Goal: Task Accomplishment & Management: Manage account settings

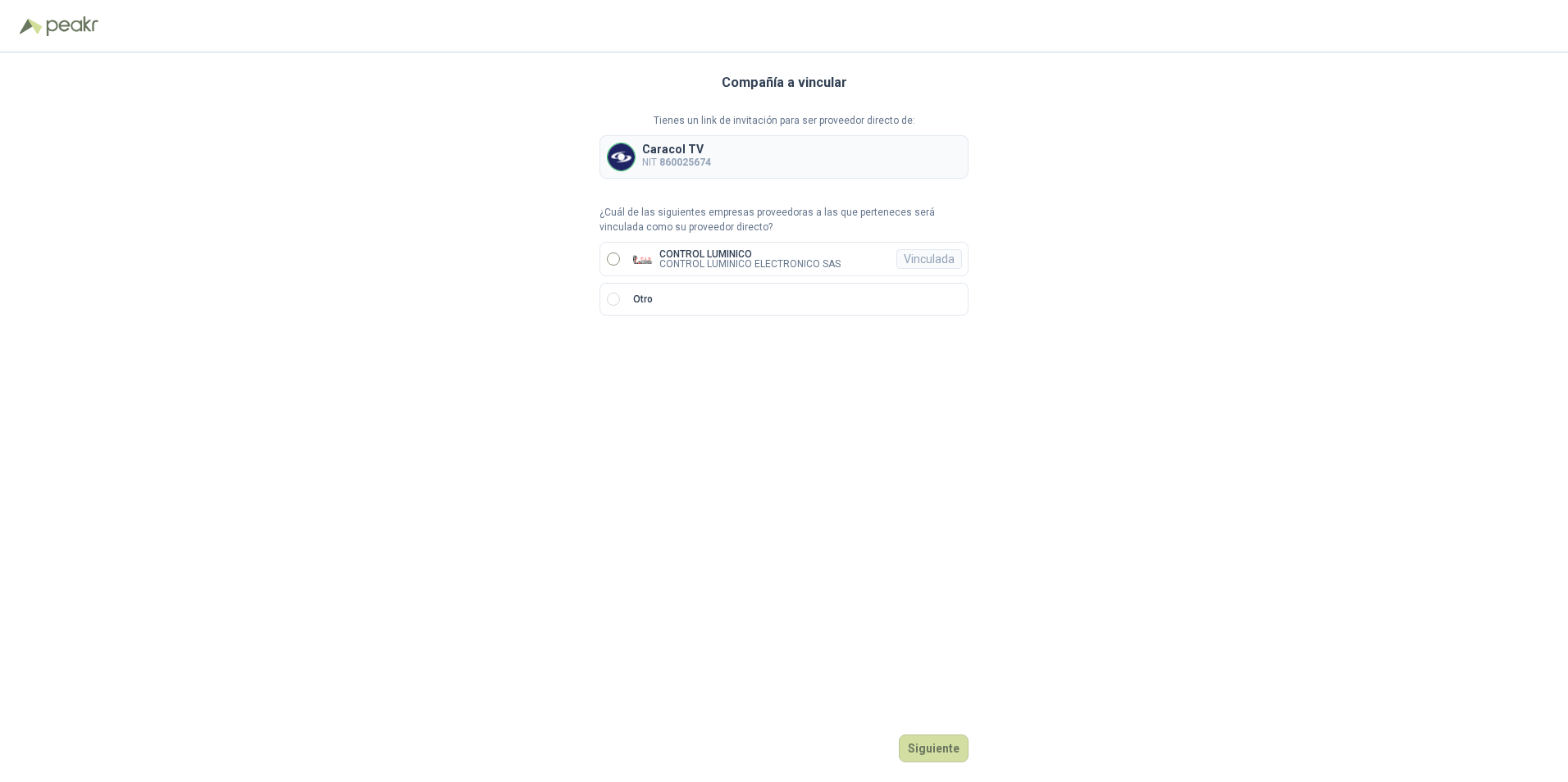
click at [719, 260] on p "CONTROL LUMINICO ELECTRONICO SAS" at bounding box center [750, 264] width 181 height 9
click at [933, 746] on button "Ingresar" at bounding box center [936, 748] width 65 height 28
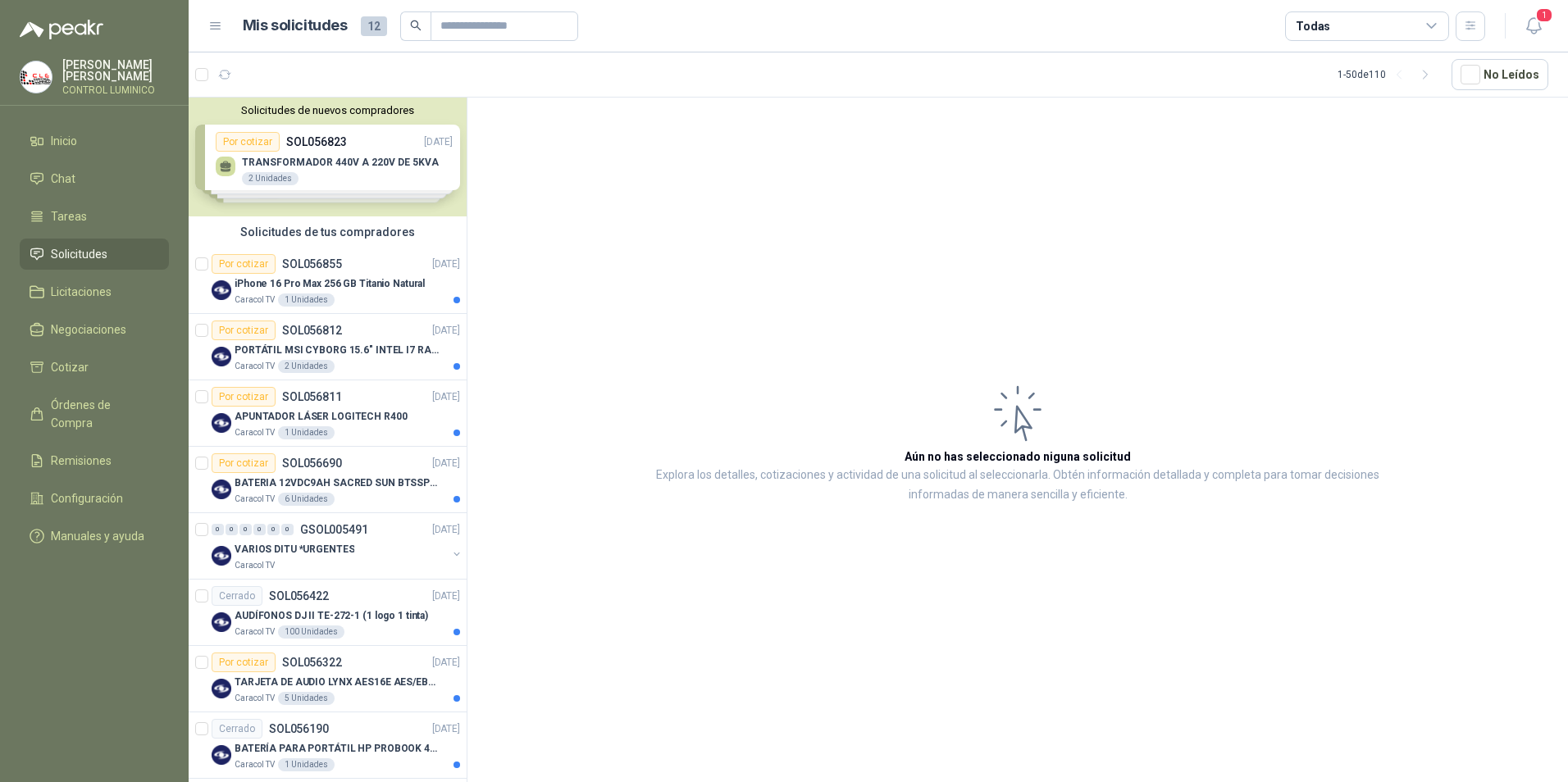
click at [88, 85] on p "CONTROL LUMINICO" at bounding box center [116, 90] width 106 height 9
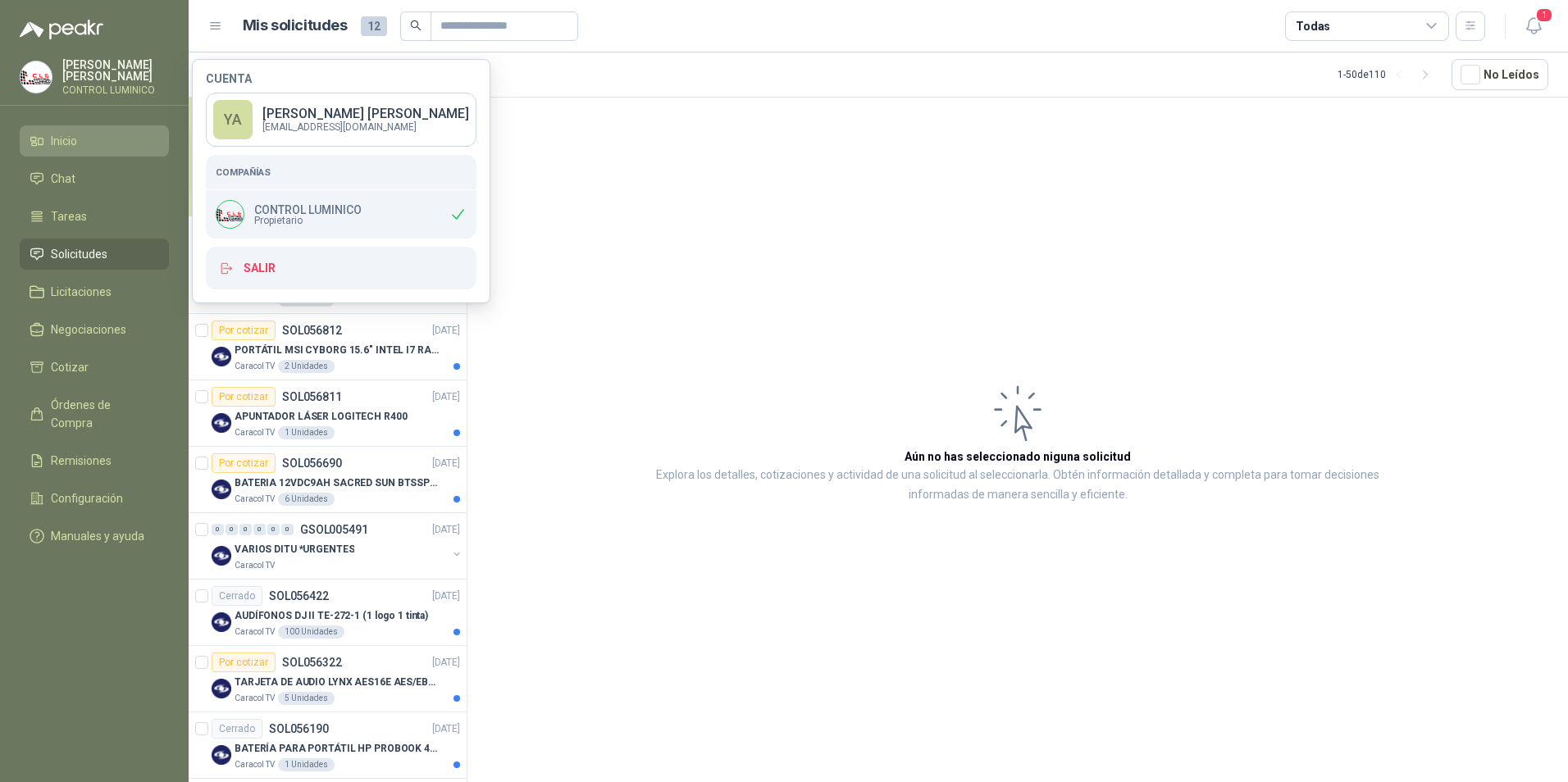
click at [118, 139] on li "Inicio" at bounding box center [94, 140] width 130 height 18
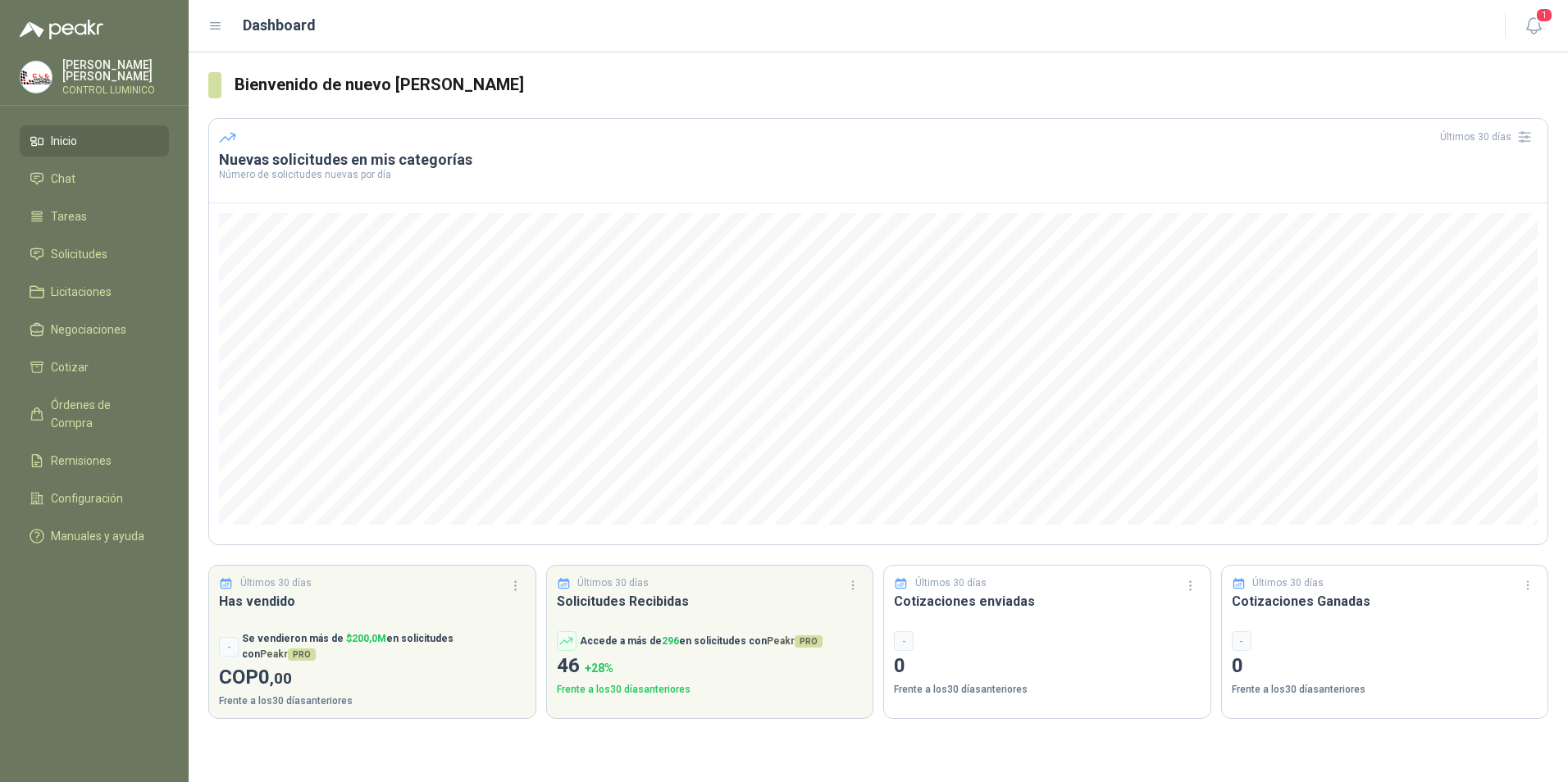
click at [122, 69] on p "[PERSON_NAME]" at bounding box center [116, 70] width 106 height 23
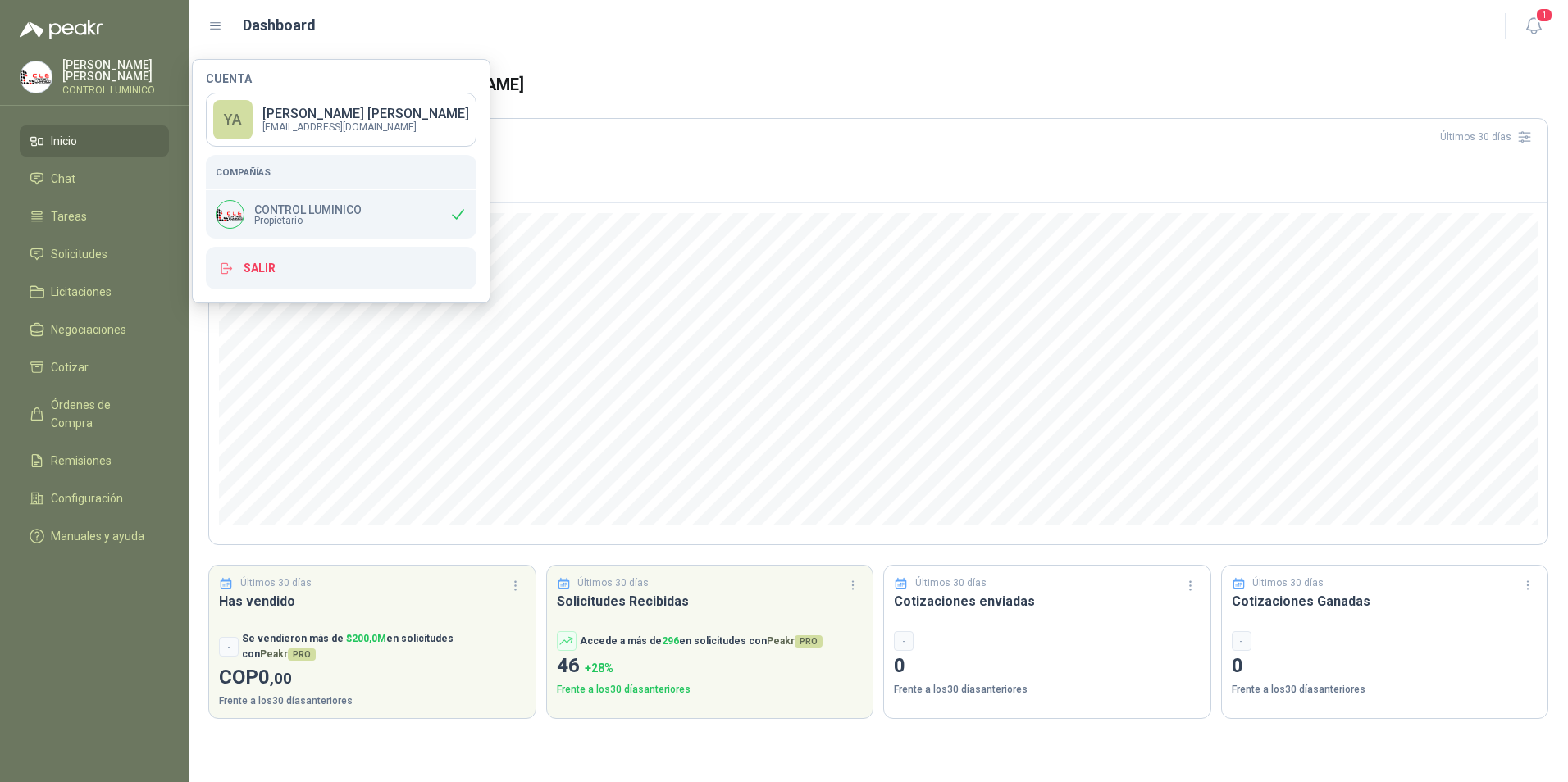
click at [285, 206] on p "CONTROL LUMINICO" at bounding box center [308, 210] width 107 height 11
click at [301, 113] on p "[PERSON_NAME]" at bounding box center [366, 114] width 207 height 13
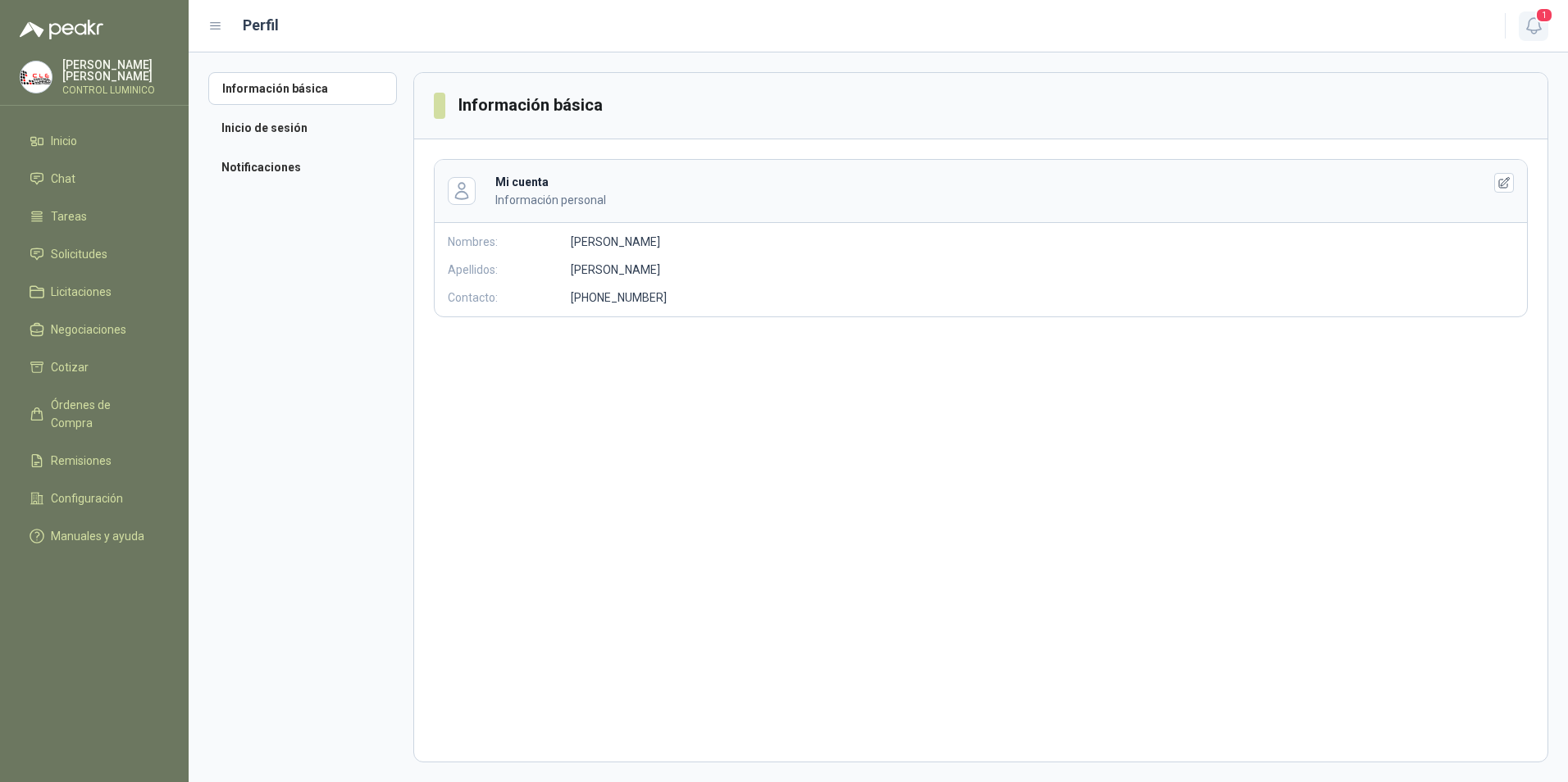
click at [1538, 18] on span "1" at bounding box center [1544, 15] width 18 height 15
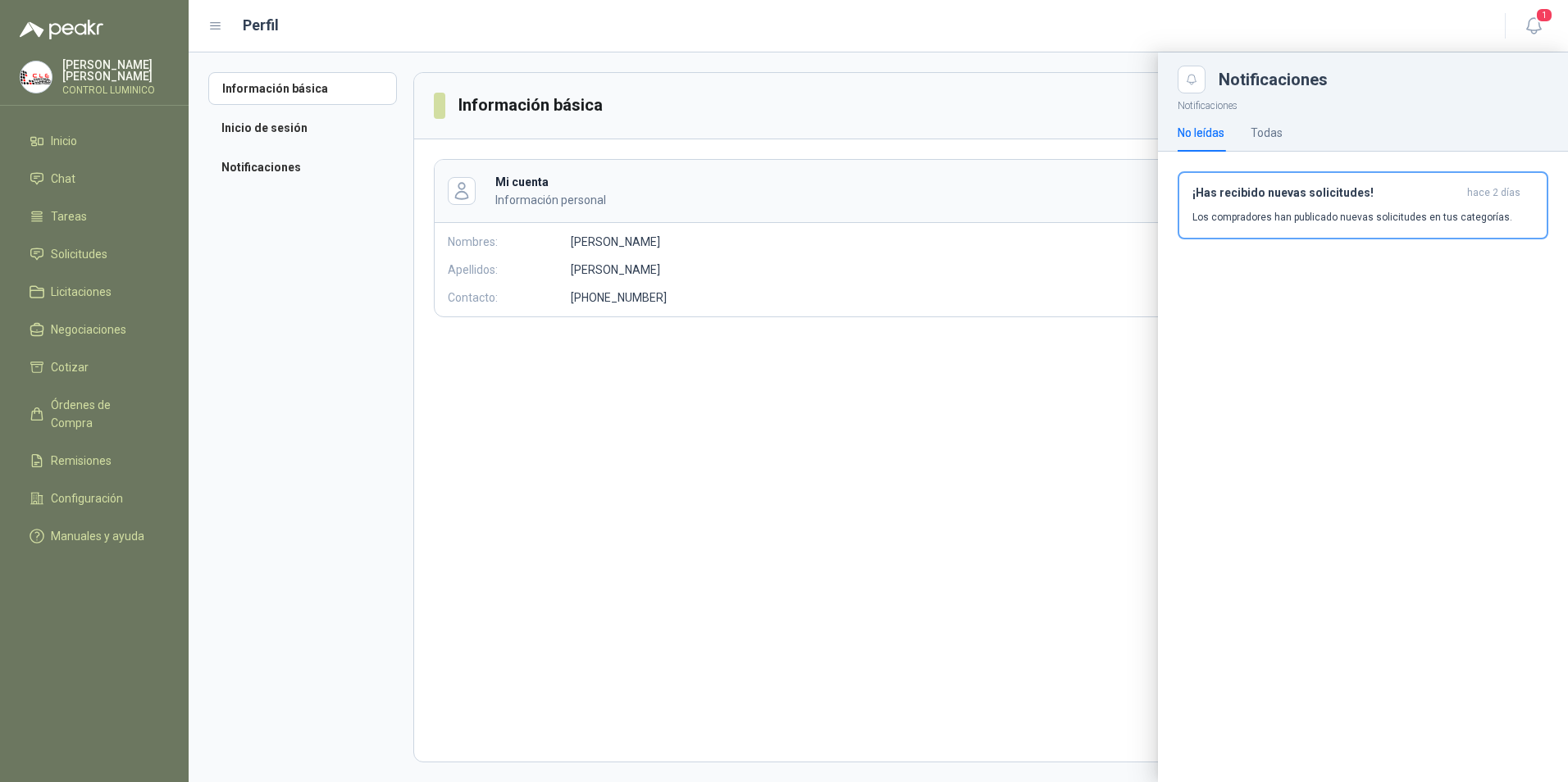
click at [1247, 140] on div "No leídas Todas" at bounding box center [1230, 133] width 105 height 38
click at [1251, 126] on div "No leídas Todas" at bounding box center [1230, 133] width 105 height 38
click at [1288, 132] on div "No leídas Todas" at bounding box center [1363, 133] width 371 height 38
click at [764, 60] on div at bounding box center [879, 417] width 1380 height 730
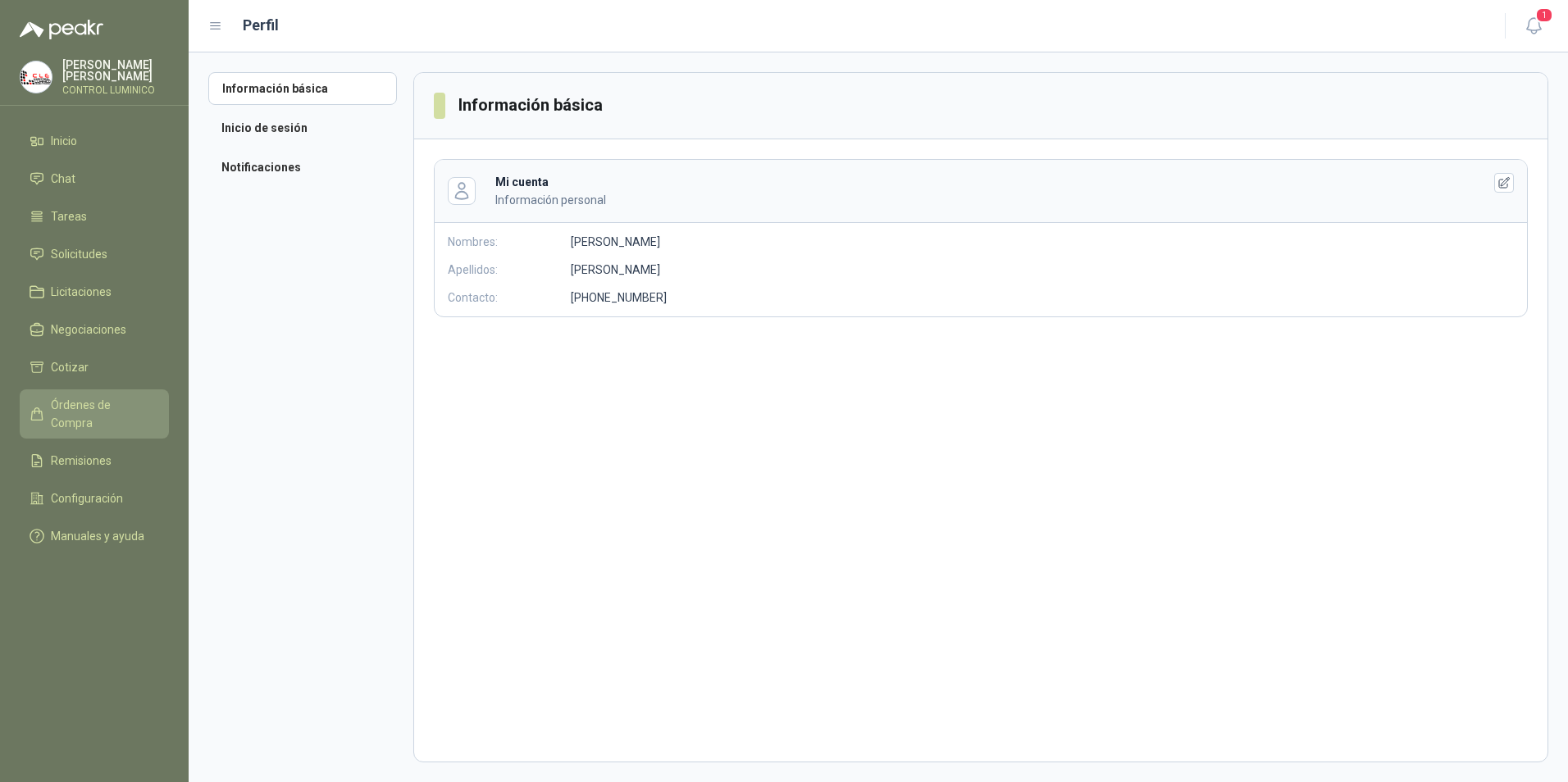
click at [131, 390] on link "Órdenes de Compra" at bounding box center [94, 415] width 149 height 49
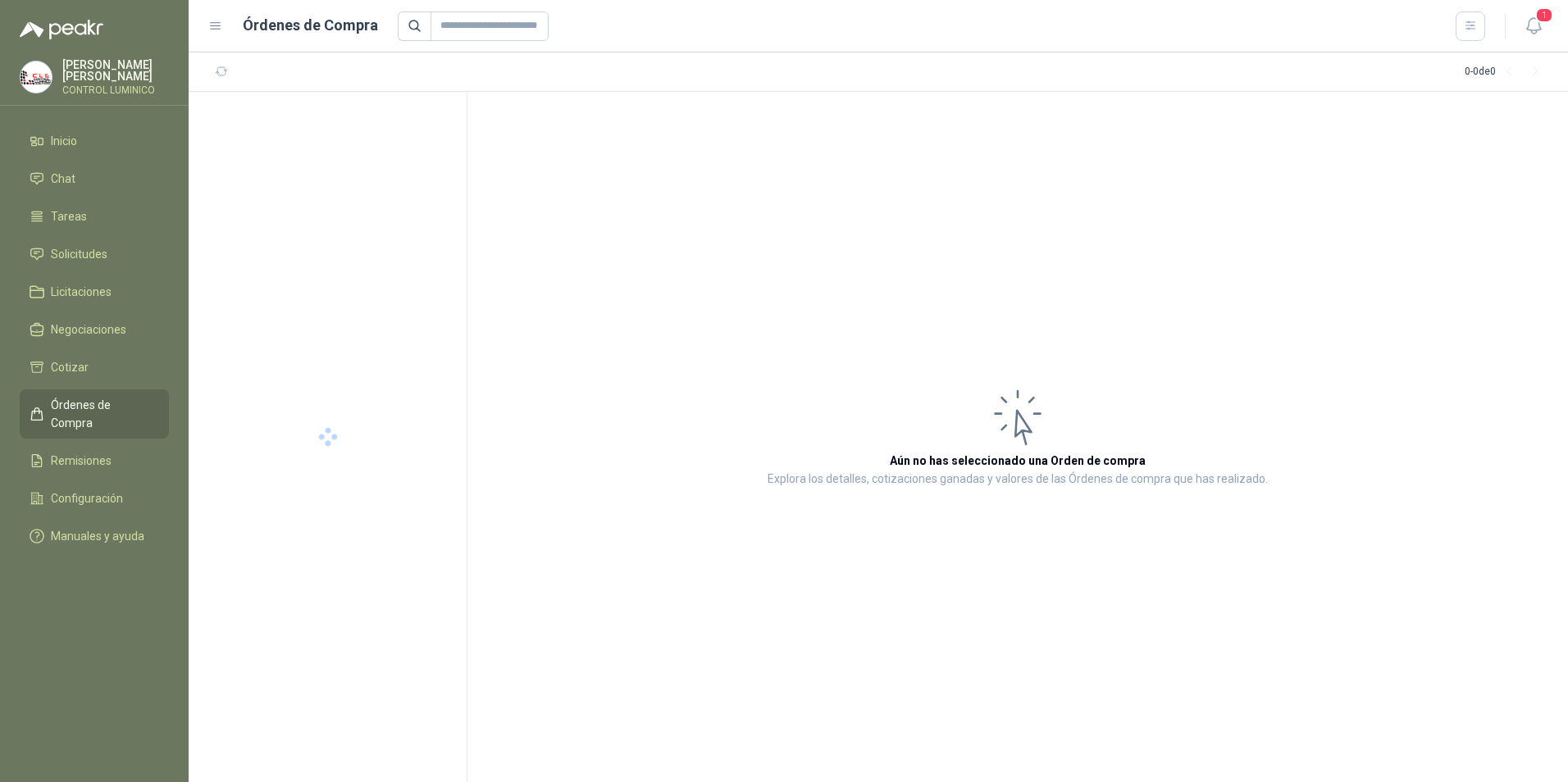
click at [122, 400] on span "Órdenes de Compra" at bounding box center [103, 414] width 103 height 36
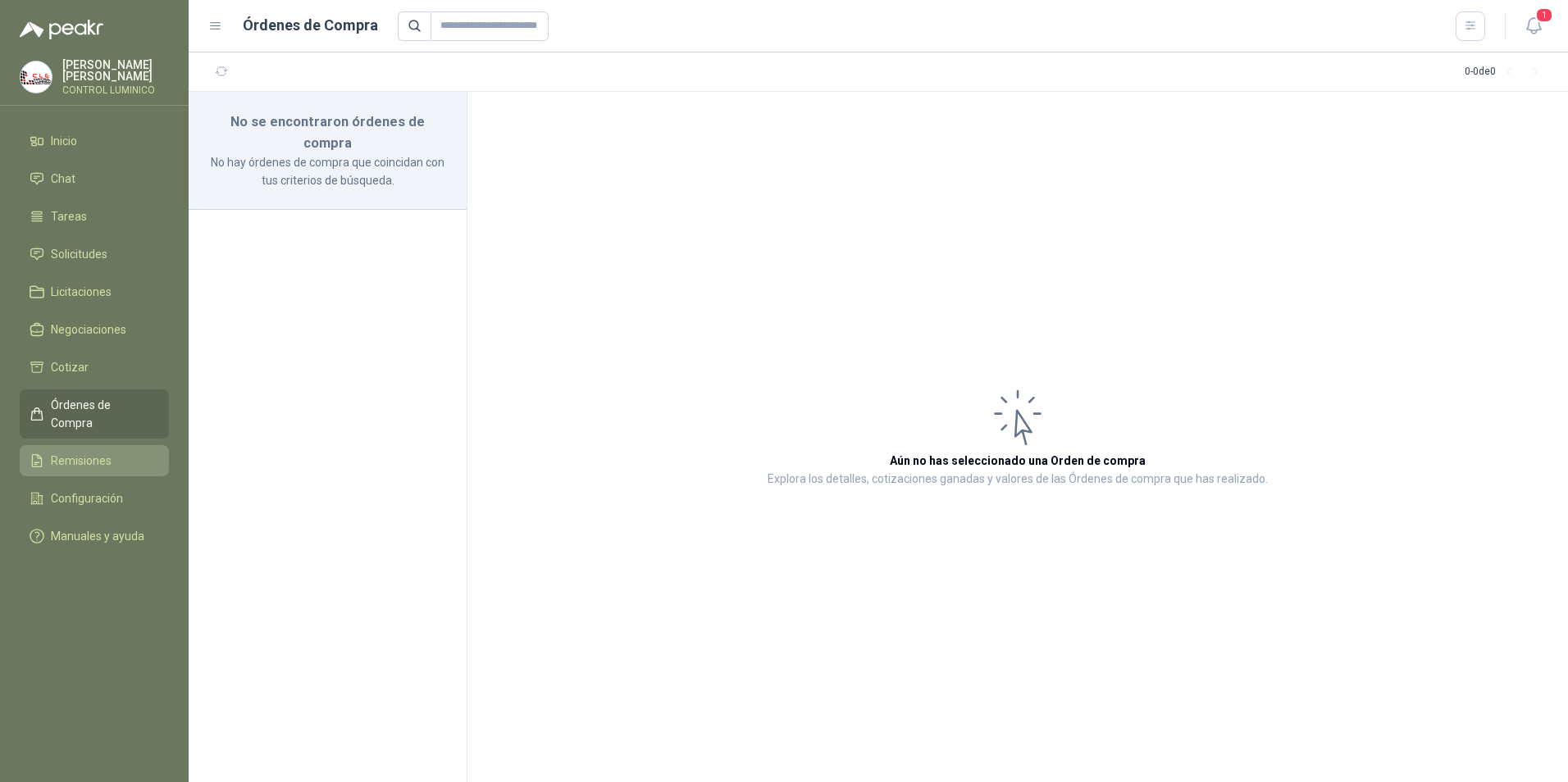
click at [100, 452] on span "Remisiones" at bounding box center [82, 460] width 61 height 18
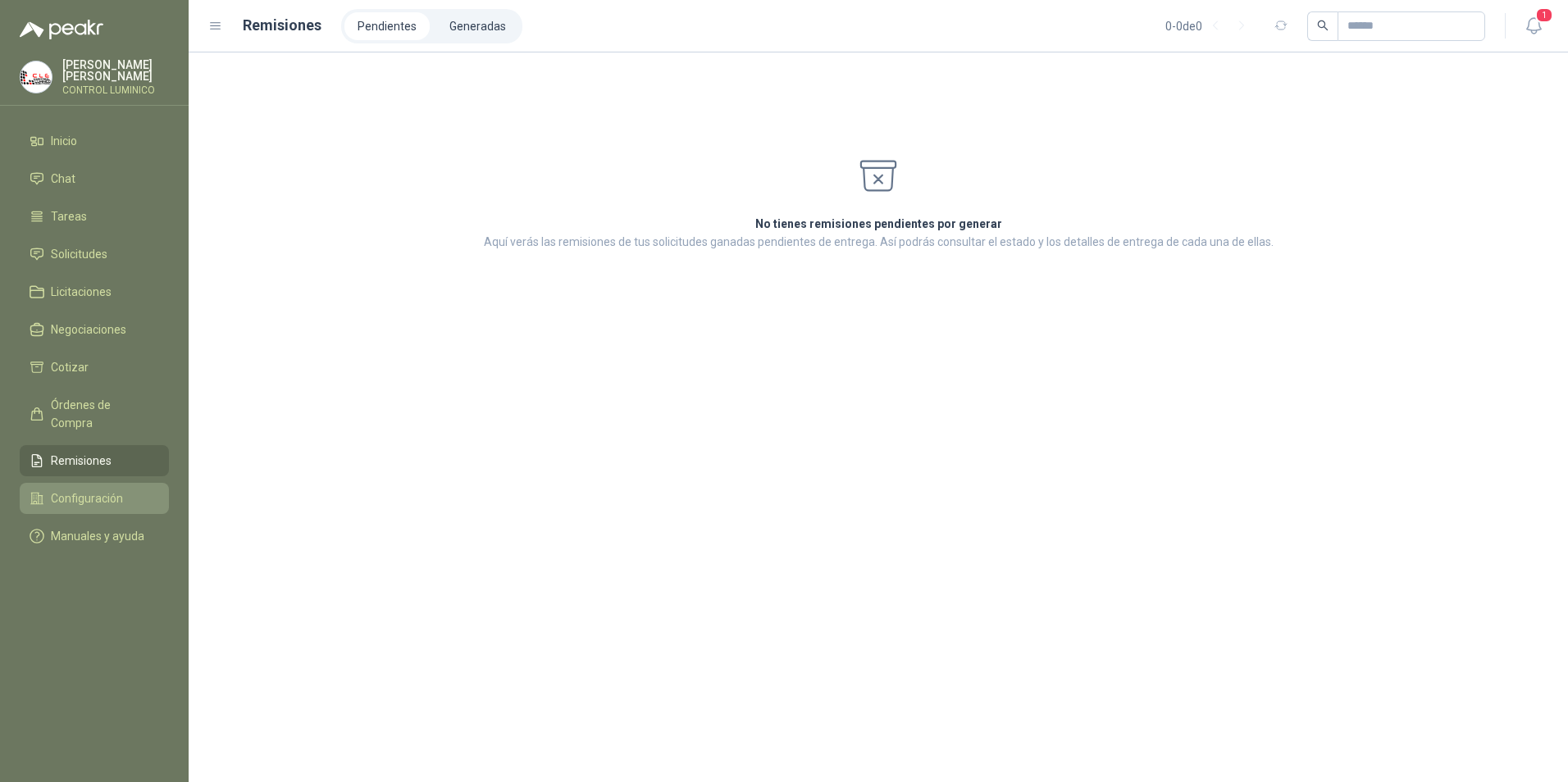
click at [101, 490] on span "Configuración" at bounding box center [87, 498] width 72 height 18
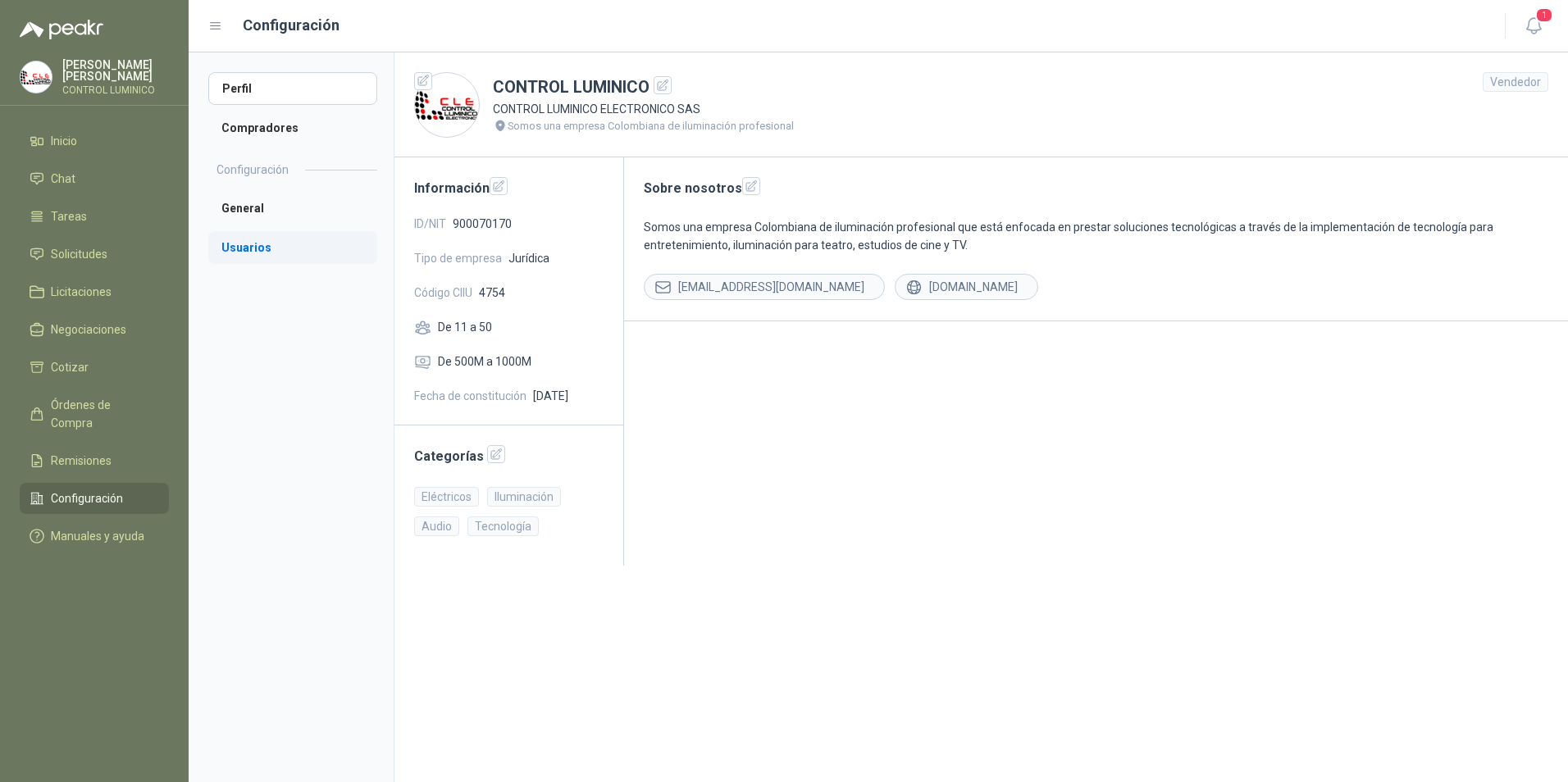
click at [262, 255] on li "Usuarios" at bounding box center [293, 248] width 169 height 33
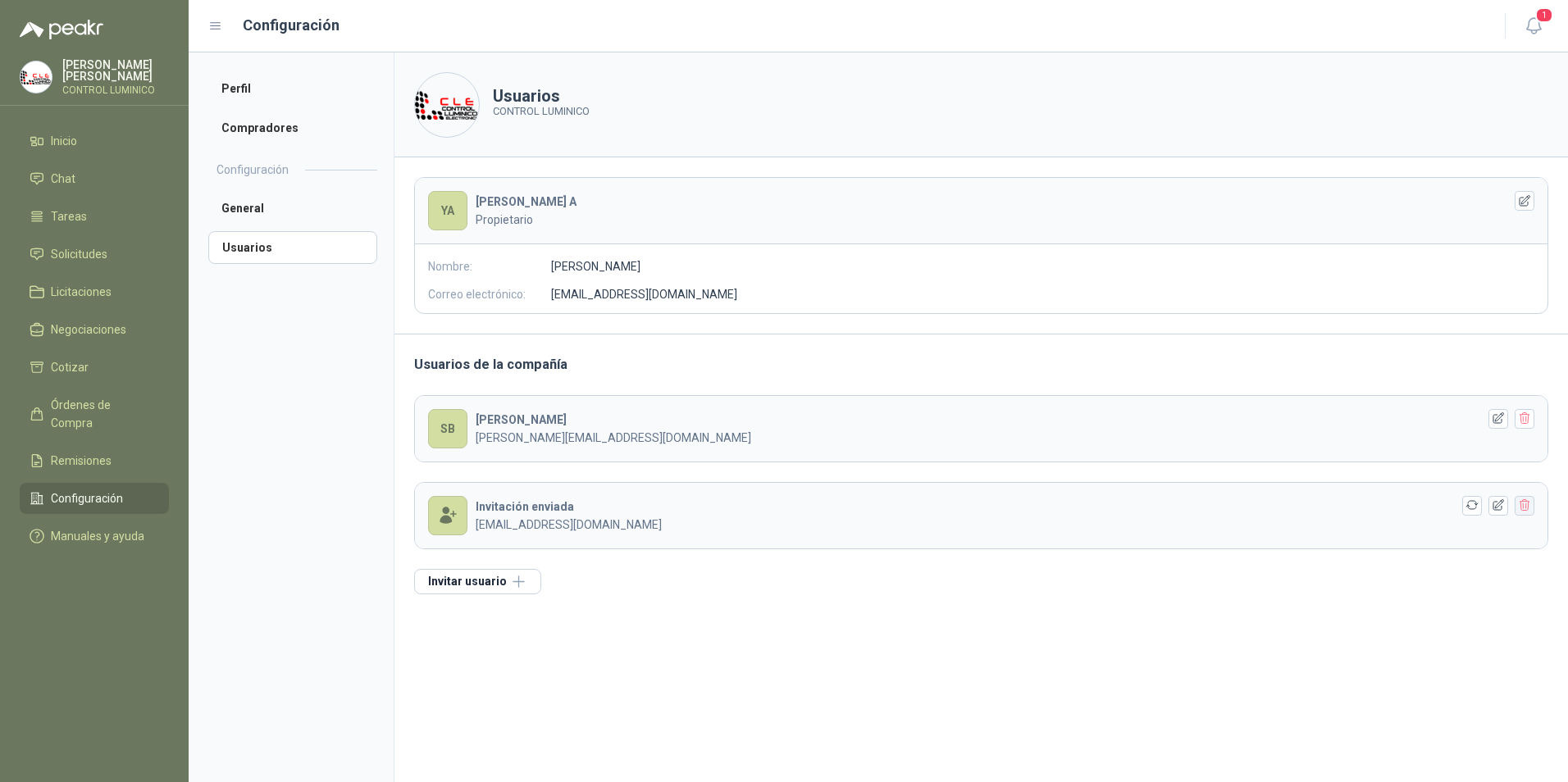
click at [1529, 507] on icon "button" at bounding box center [1524, 506] width 9 height 11
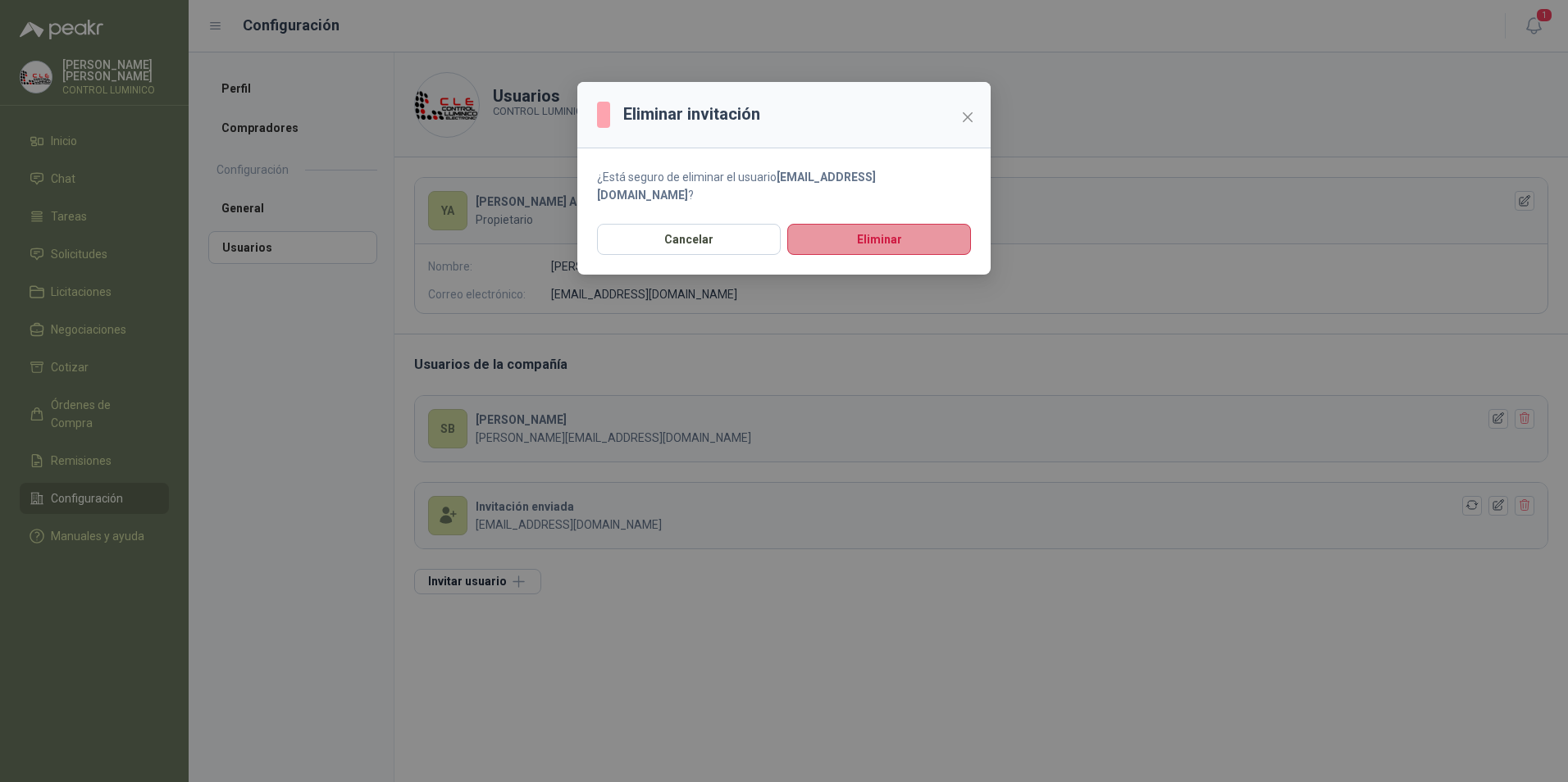
click at [963, 224] on button "Eliminar" at bounding box center [880, 239] width 184 height 31
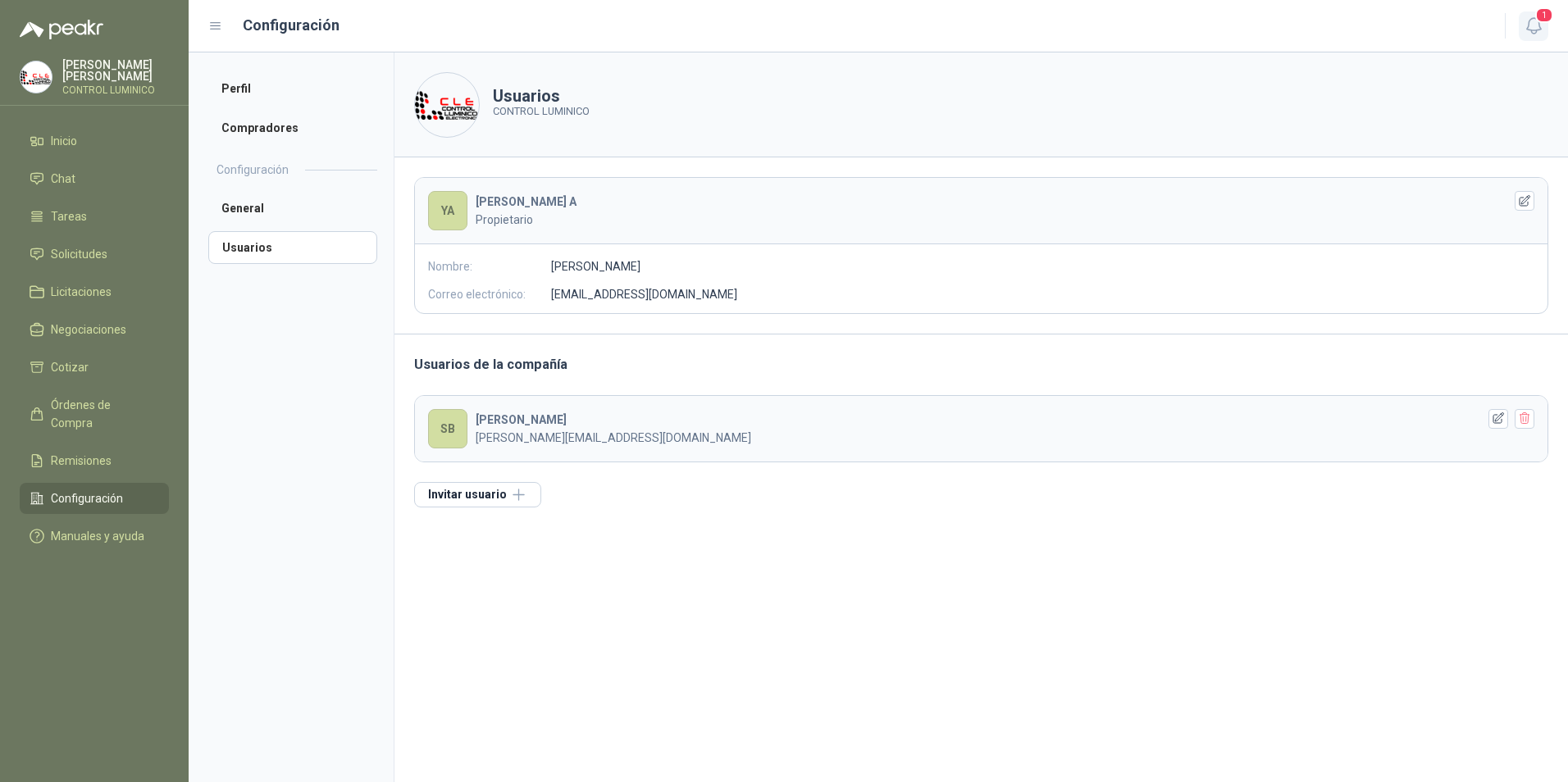
click at [1537, 33] on icon "button" at bounding box center [1535, 26] width 21 height 21
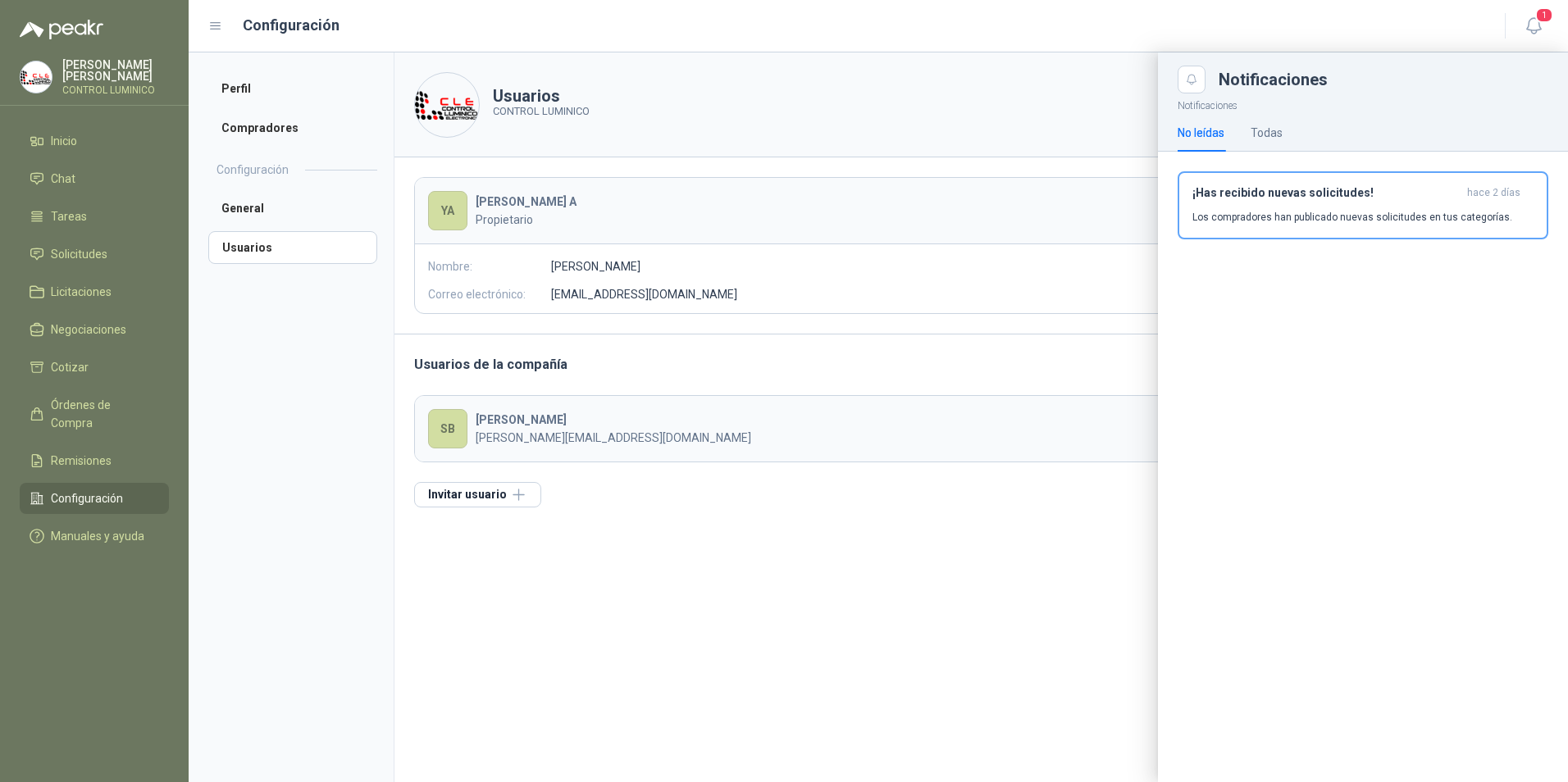
click at [1300, 125] on div "No leídas Todas" at bounding box center [1363, 133] width 371 height 38
click at [1274, 130] on div "Todas" at bounding box center [1267, 132] width 32 height 18
click at [1180, 136] on div "No leídas" at bounding box center [1201, 132] width 47 height 18
click at [1520, 22] on button "1" at bounding box center [1534, 26] width 29 height 29
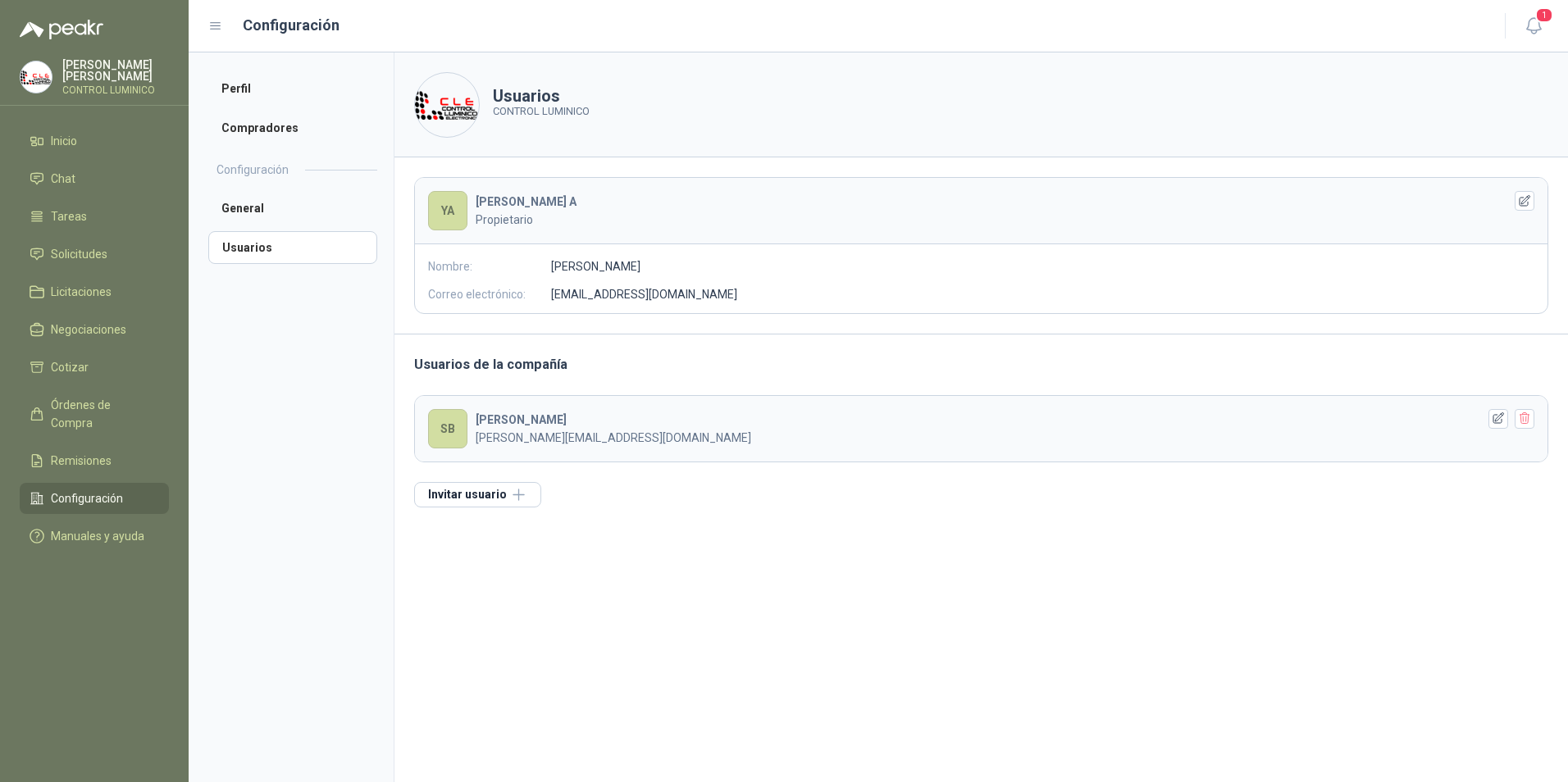
click at [1406, 28] on div "Configuración" at bounding box center [848, 26] width 1278 height 23
click at [1537, 37] on button "1" at bounding box center [1534, 26] width 29 height 29
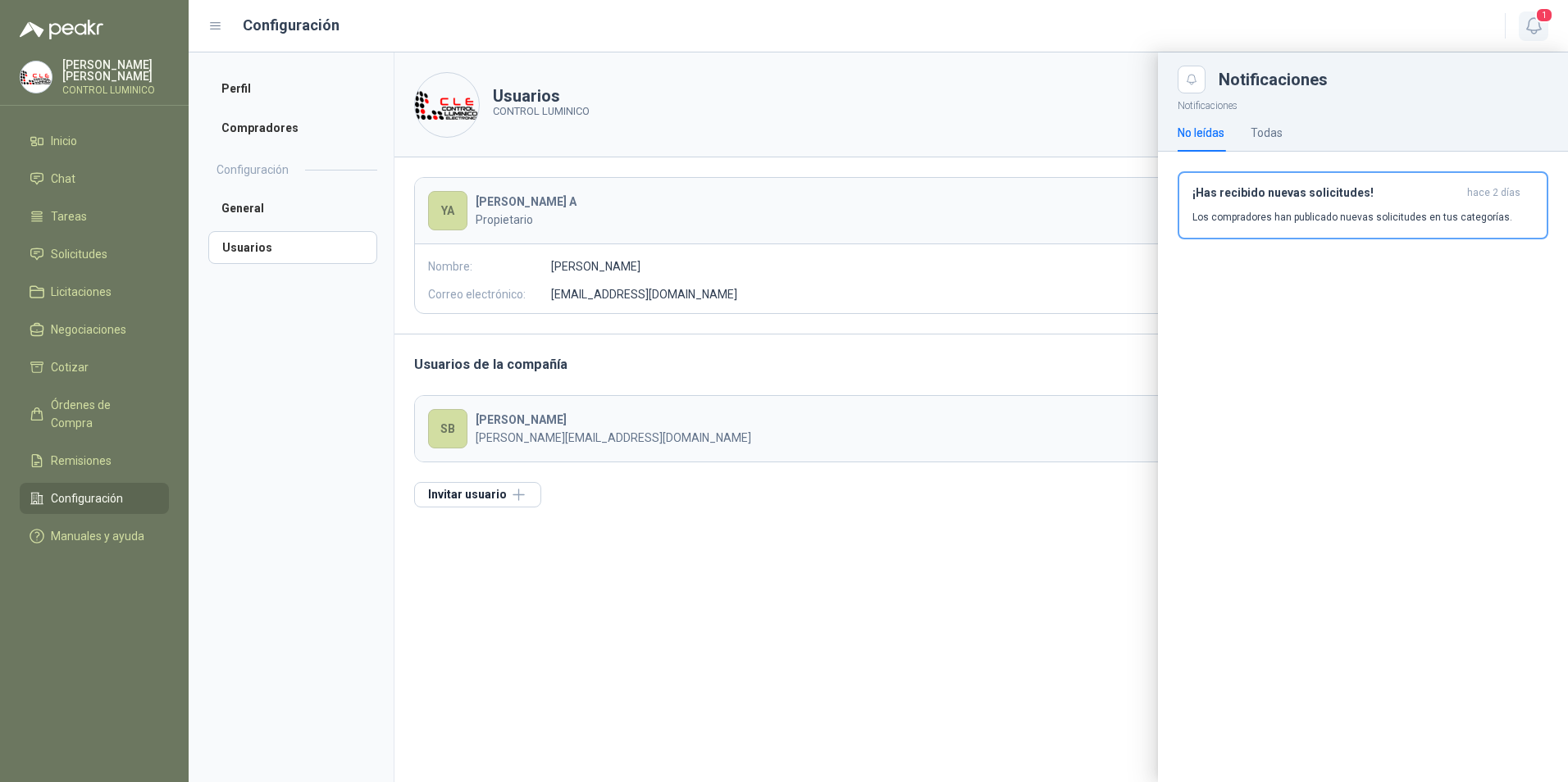
click at [1537, 36] on button "1" at bounding box center [1534, 26] width 29 height 29
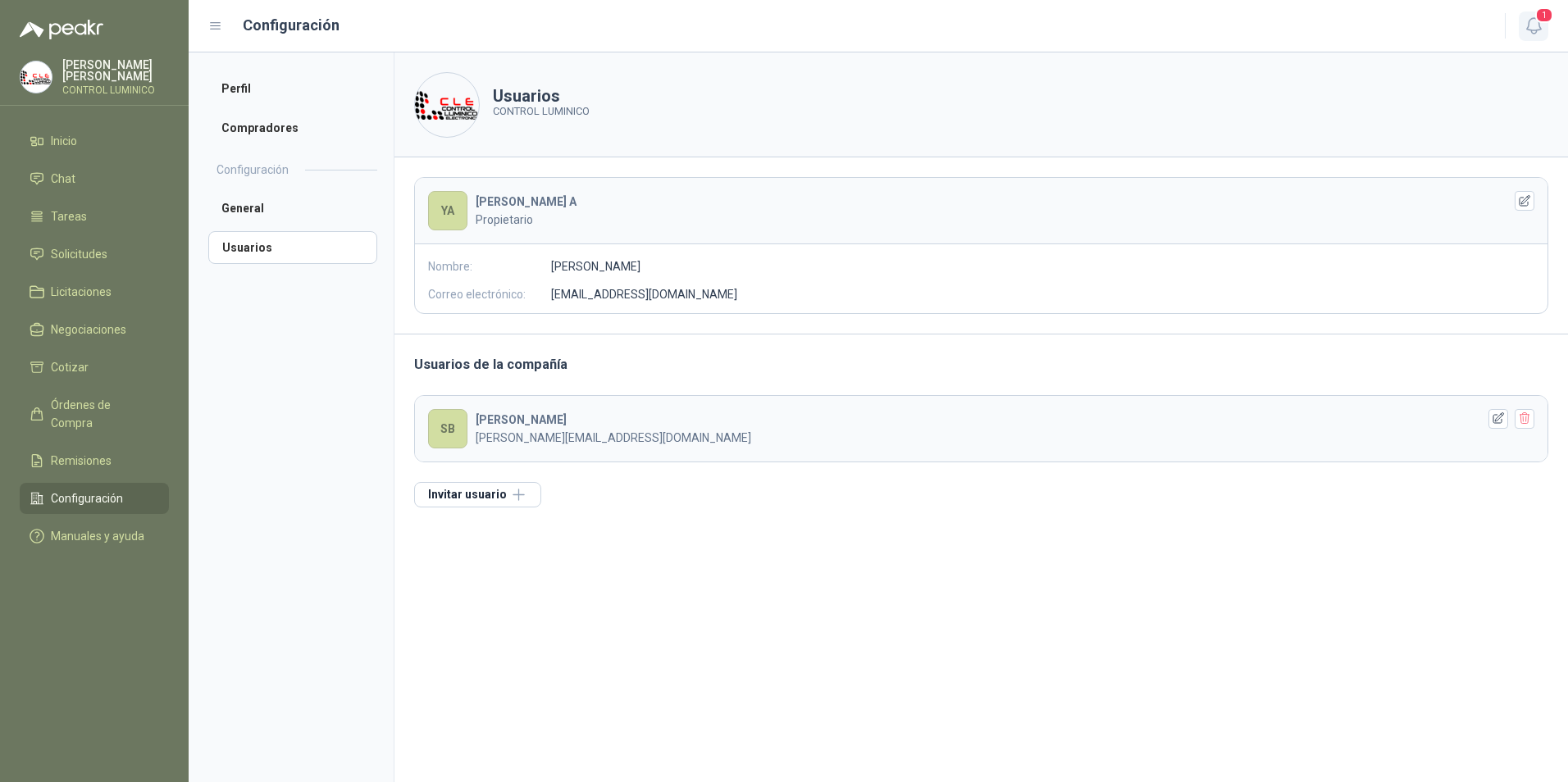
click at [1550, 22] on span "1" at bounding box center [1544, 15] width 18 height 15
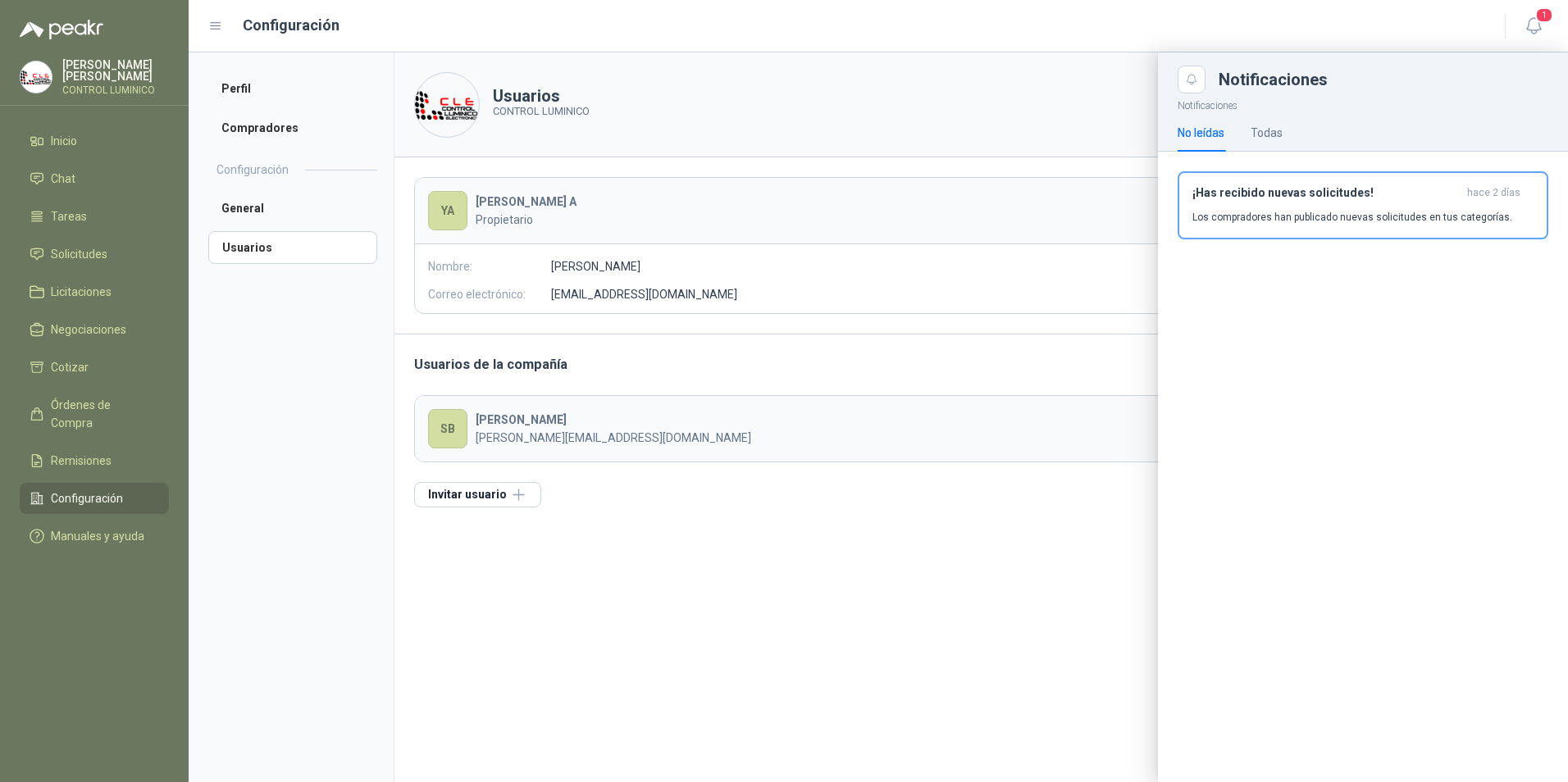
click at [1242, 138] on div "No leídas Todas" at bounding box center [1230, 133] width 105 height 38
click at [1262, 123] on div "Todas" at bounding box center [1267, 132] width 32 height 18
click at [1229, 136] on div "No leídas Todas" at bounding box center [1230, 133] width 105 height 38
click at [1220, 140] on div "No leídas" at bounding box center [1201, 132] width 47 height 18
click at [1228, 84] on div "Notificaciones" at bounding box center [1383, 79] width 329 height 16
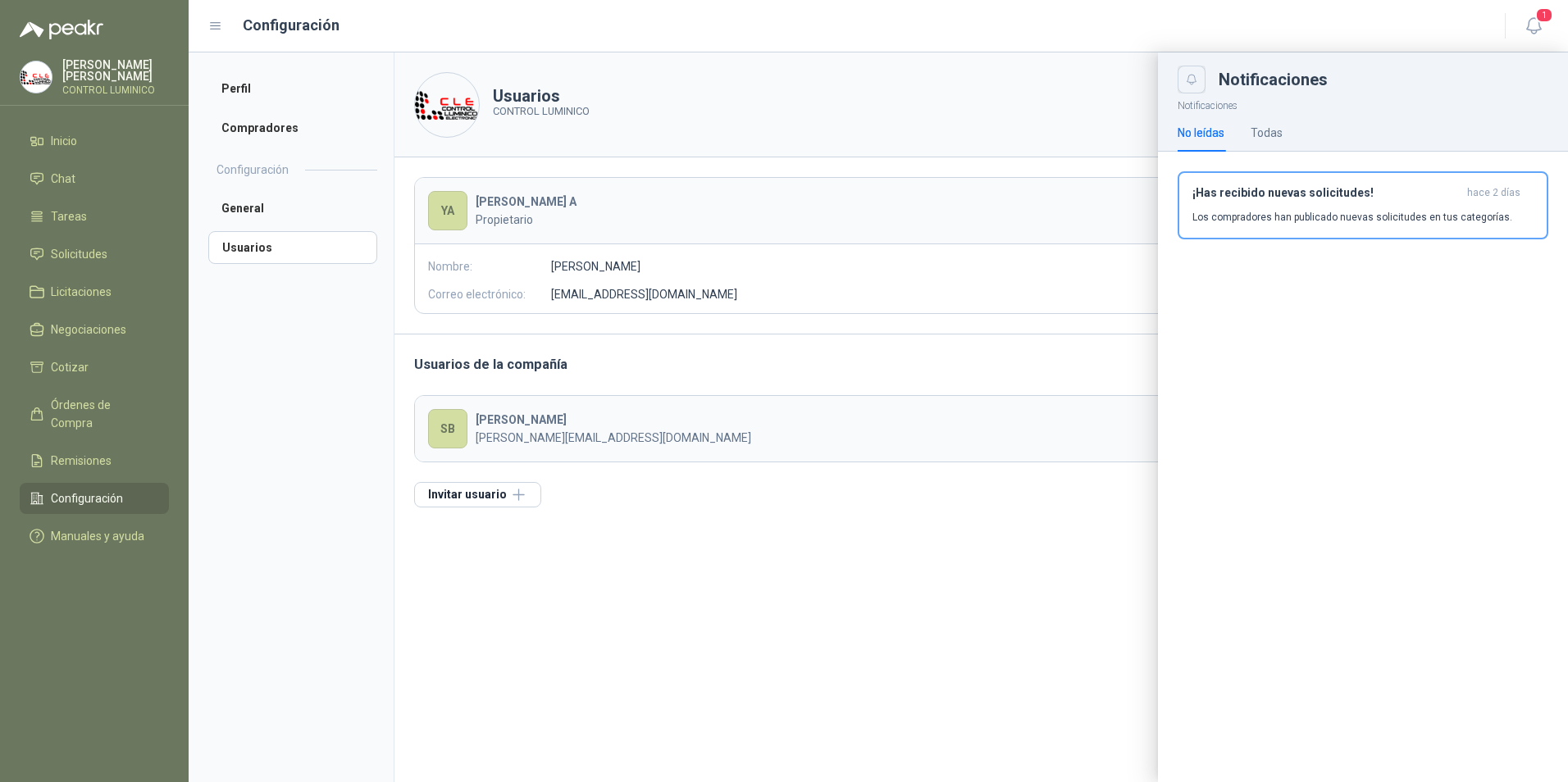
click at [1188, 81] on icon "Close" at bounding box center [1192, 80] width 14 height 14
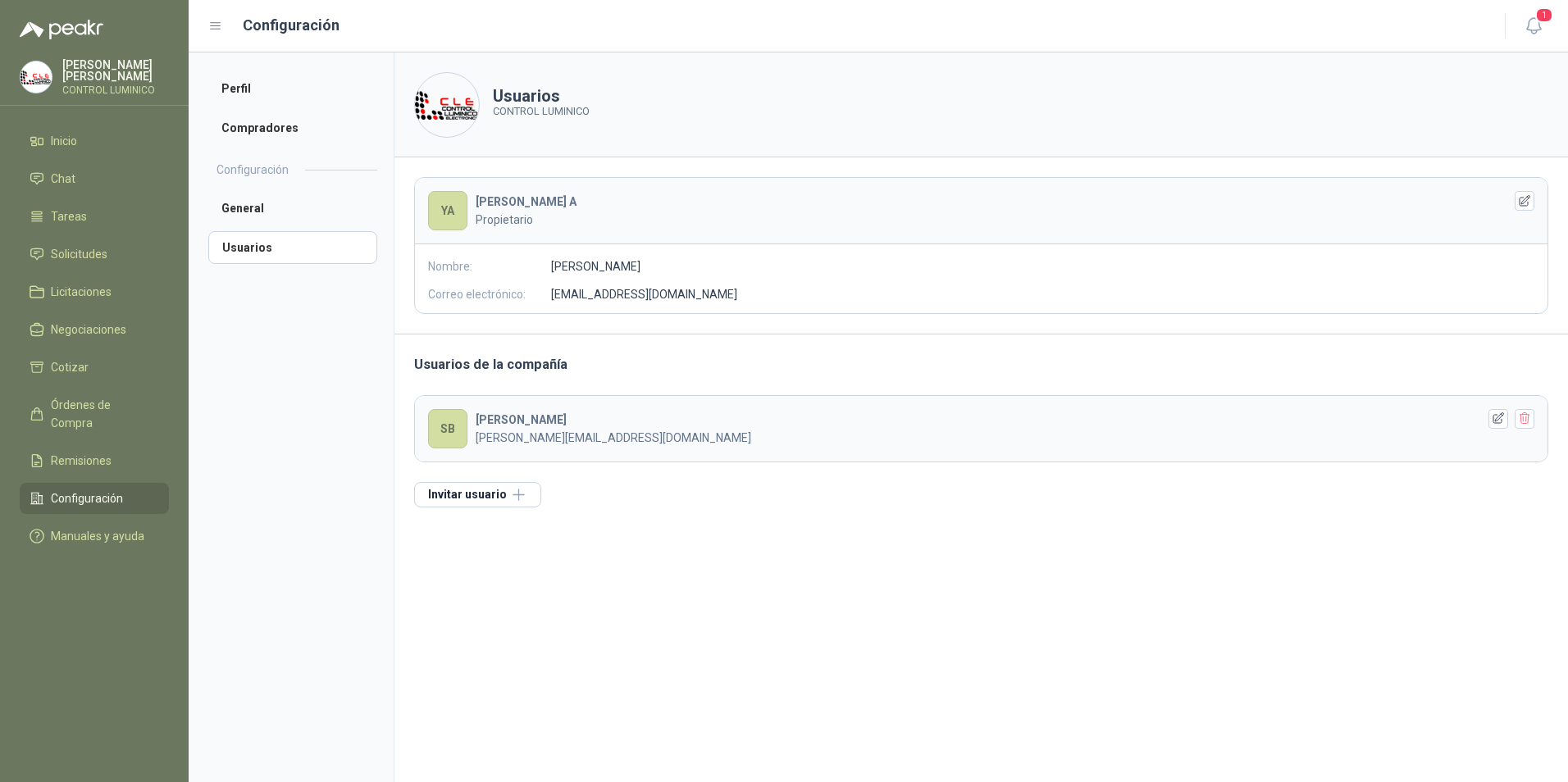
click at [1525, 414] on icon "button" at bounding box center [1525, 419] width 14 height 14
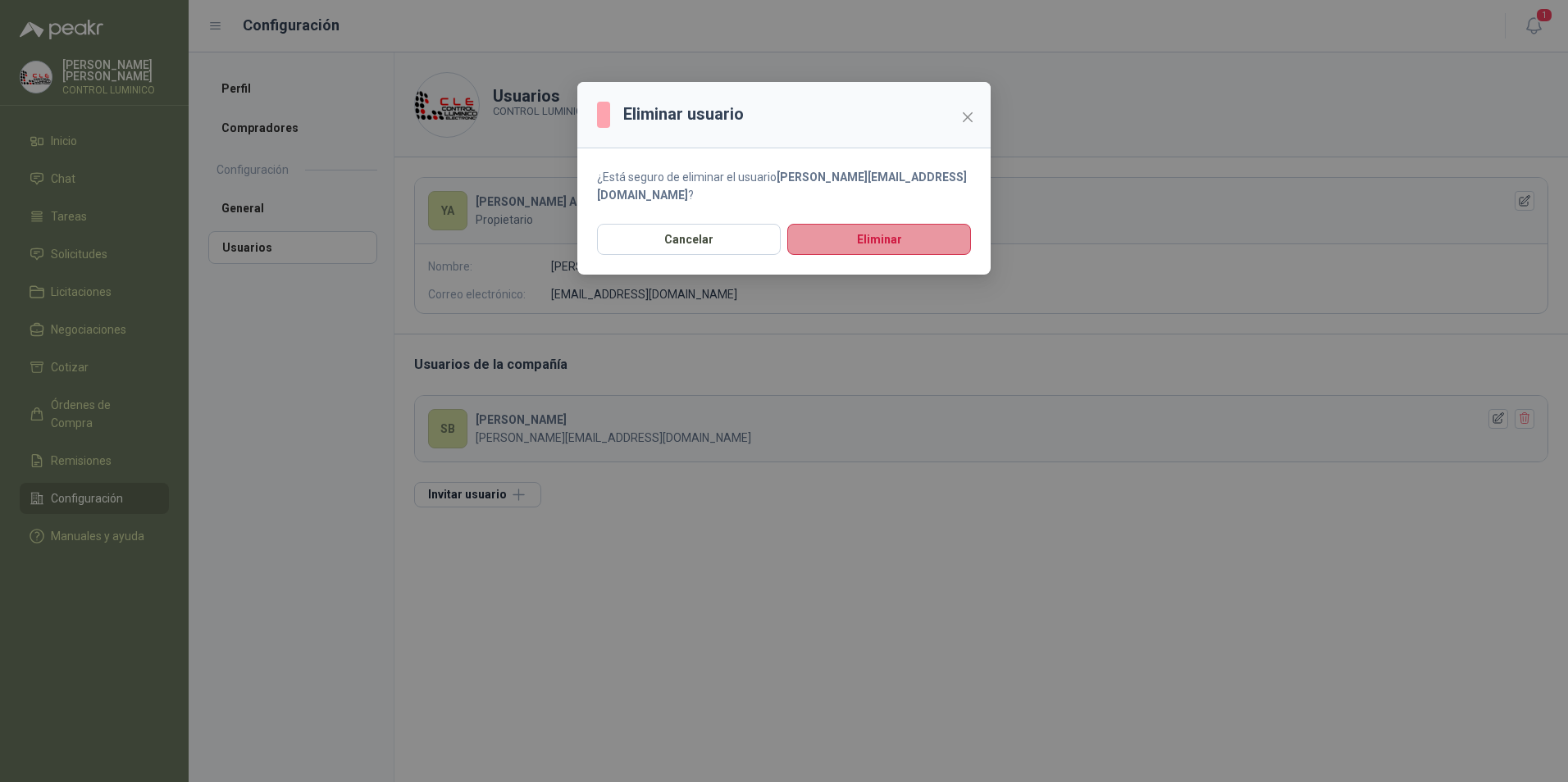
click at [842, 224] on button "Eliminar" at bounding box center [880, 239] width 184 height 31
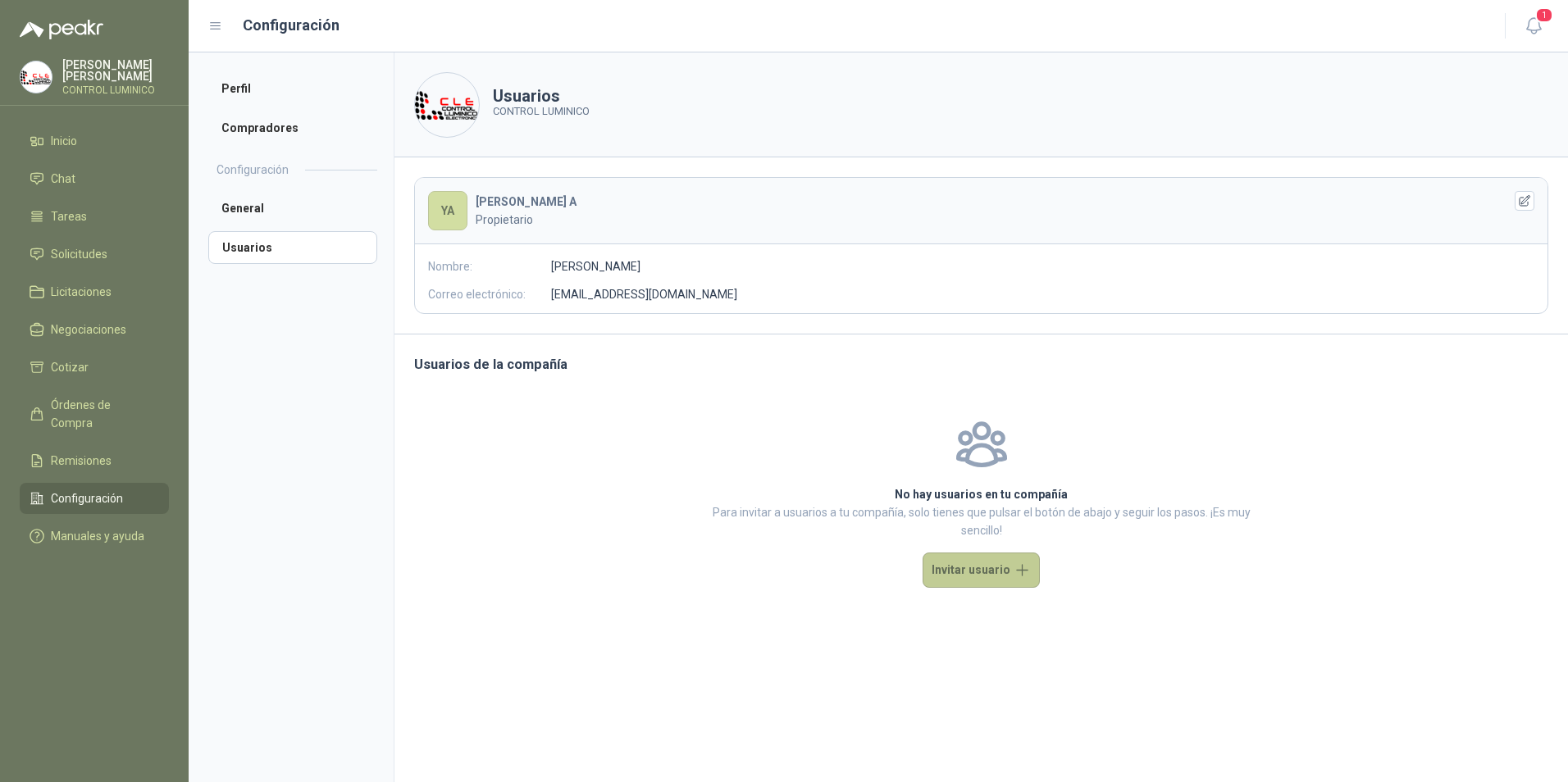
click at [998, 580] on button "Invitar usuario" at bounding box center [981, 569] width 118 height 35
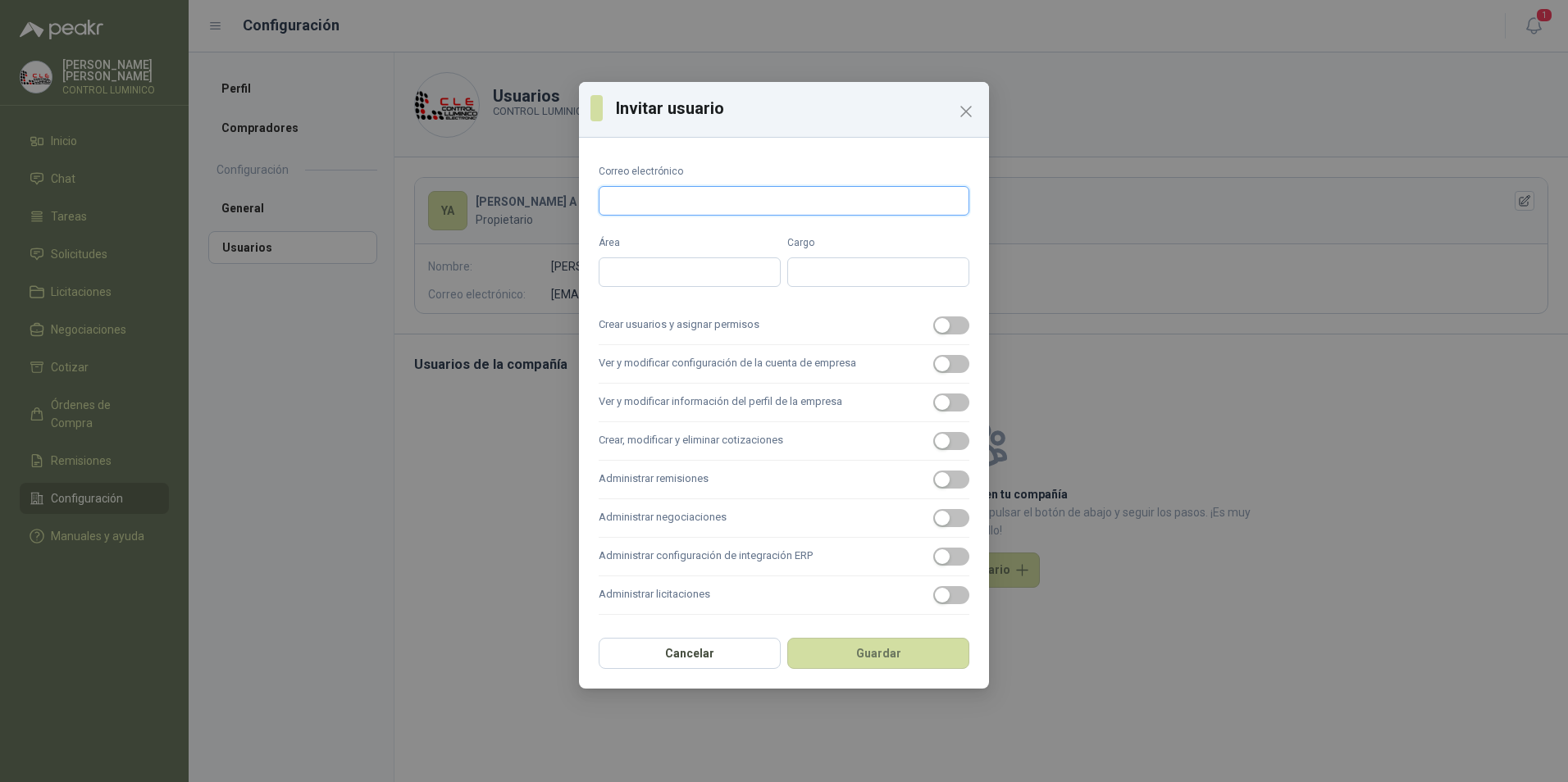
click at [785, 201] on input "Correo electrónico" at bounding box center [784, 200] width 371 height 29
type input "**********"
click at [726, 269] on input "Área" at bounding box center [690, 271] width 182 height 29
type input "******"
type input "**********"
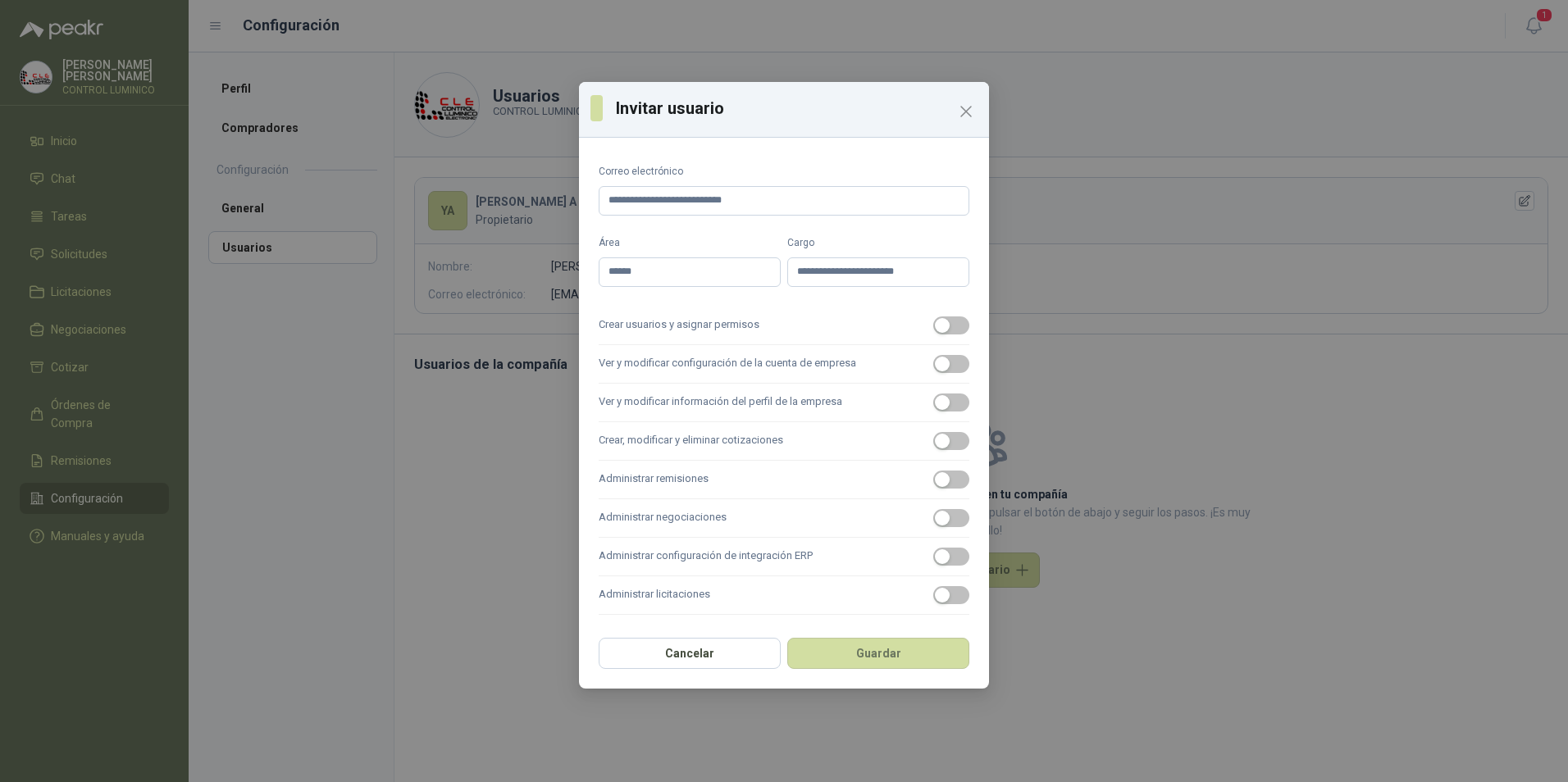
click at [927, 601] on label "Administrar licitaciones" at bounding box center [784, 596] width 371 height 39
click at [933, 601] on button "Administrar licitaciones" at bounding box center [951, 595] width 36 height 18
click at [943, 547] on label "Administrar configuración de integración ERP" at bounding box center [784, 557] width 371 height 39
click at [943, 548] on button "Administrar configuración de integración ERP" at bounding box center [951, 556] width 36 height 18
drag, startPoint x: 948, startPoint y: 520, endPoint x: 957, endPoint y: 491, distance: 30.4
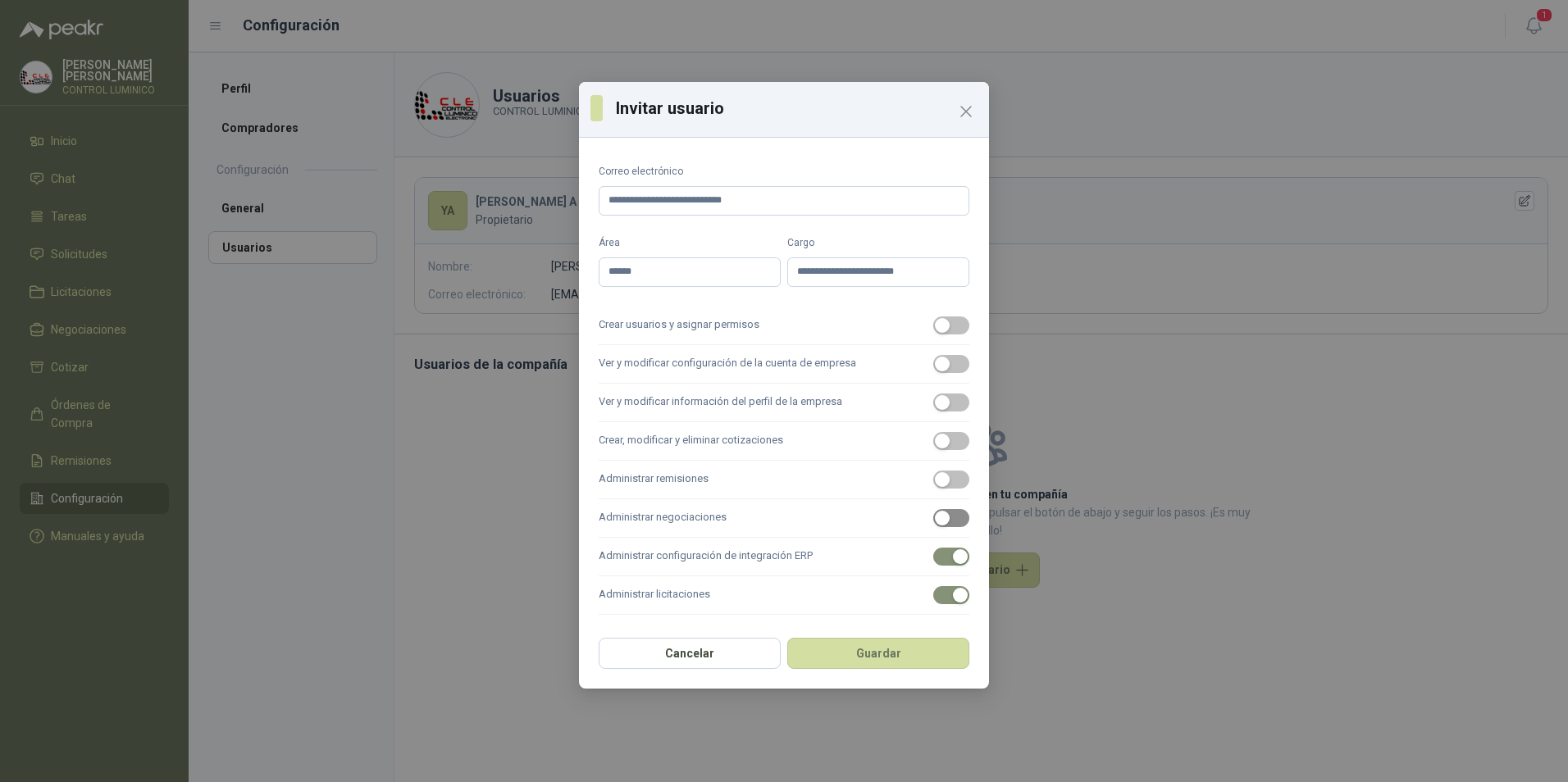
click at [949, 518] on div "button" at bounding box center [943, 518] width 15 height 15
click at [959, 481] on span "button" at bounding box center [951, 479] width 36 height 18
click at [933, 446] on label "Crear, modificar y eliminar cotizaciones" at bounding box center [784, 441] width 371 height 39
click at [933, 446] on button "Crear, modificar y eliminar cotizaciones" at bounding box center [951, 440] width 36 height 18
click at [942, 396] on div "button" at bounding box center [943, 403] width 15 height 15
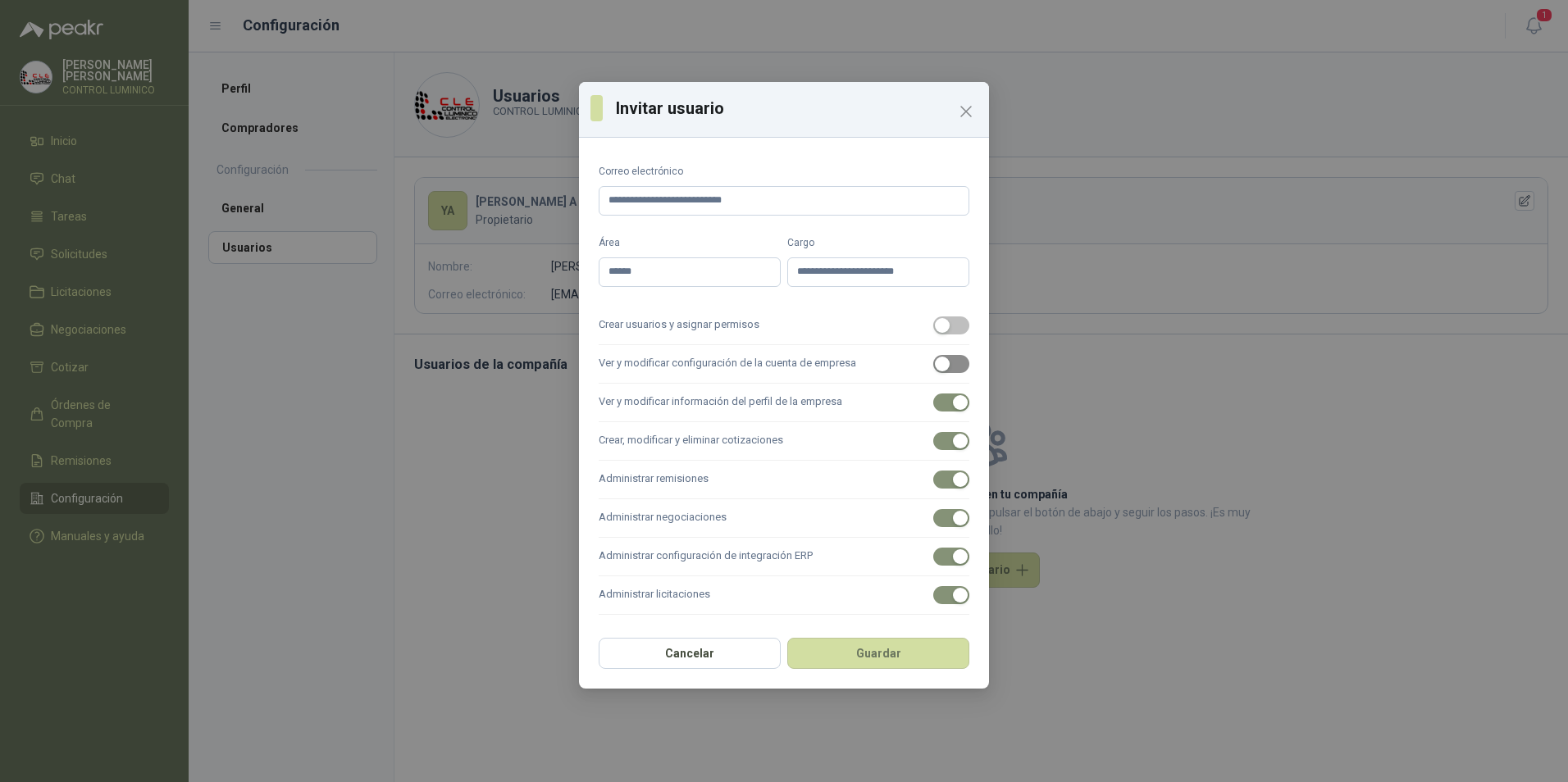
click at [954, 366] on span "button" at bounding box center [951, 363] width 36 height 18
click at [943, 311] on label "Crear usuarios y asignar permisos" at bounding box center [784, 326] width 371 height 39
click at [943, 317] on button "Crear usuarios y asignar permisos" at bounding box center [951, 326] width 36 height 18
